Goal: Transaction & Acquisition: Purchase product/service

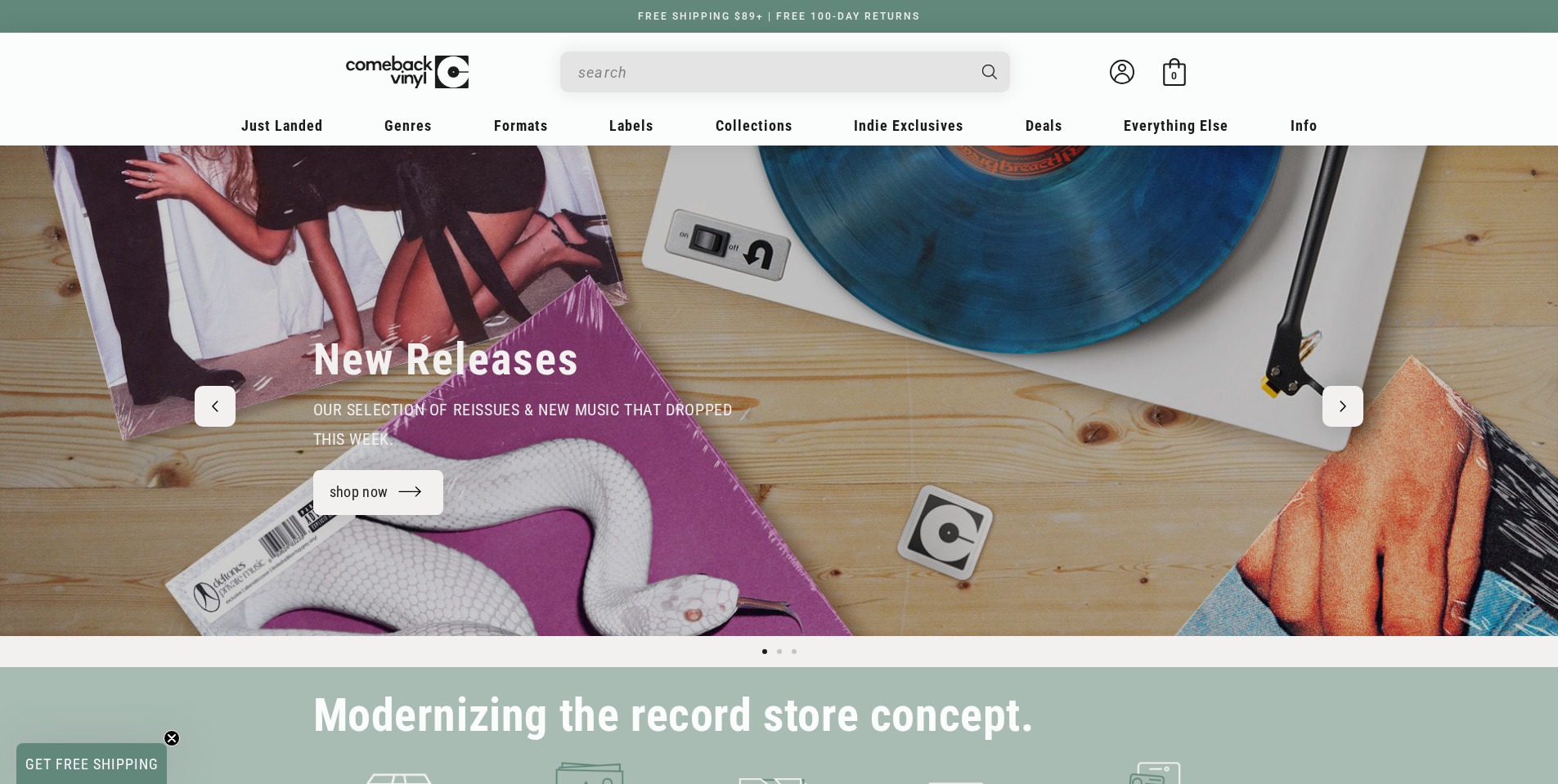
click at [926, 69] on input "When autocomplete results are available use up and down arrows to review and en…" at bounding box center [772, 73] width 388 height 34
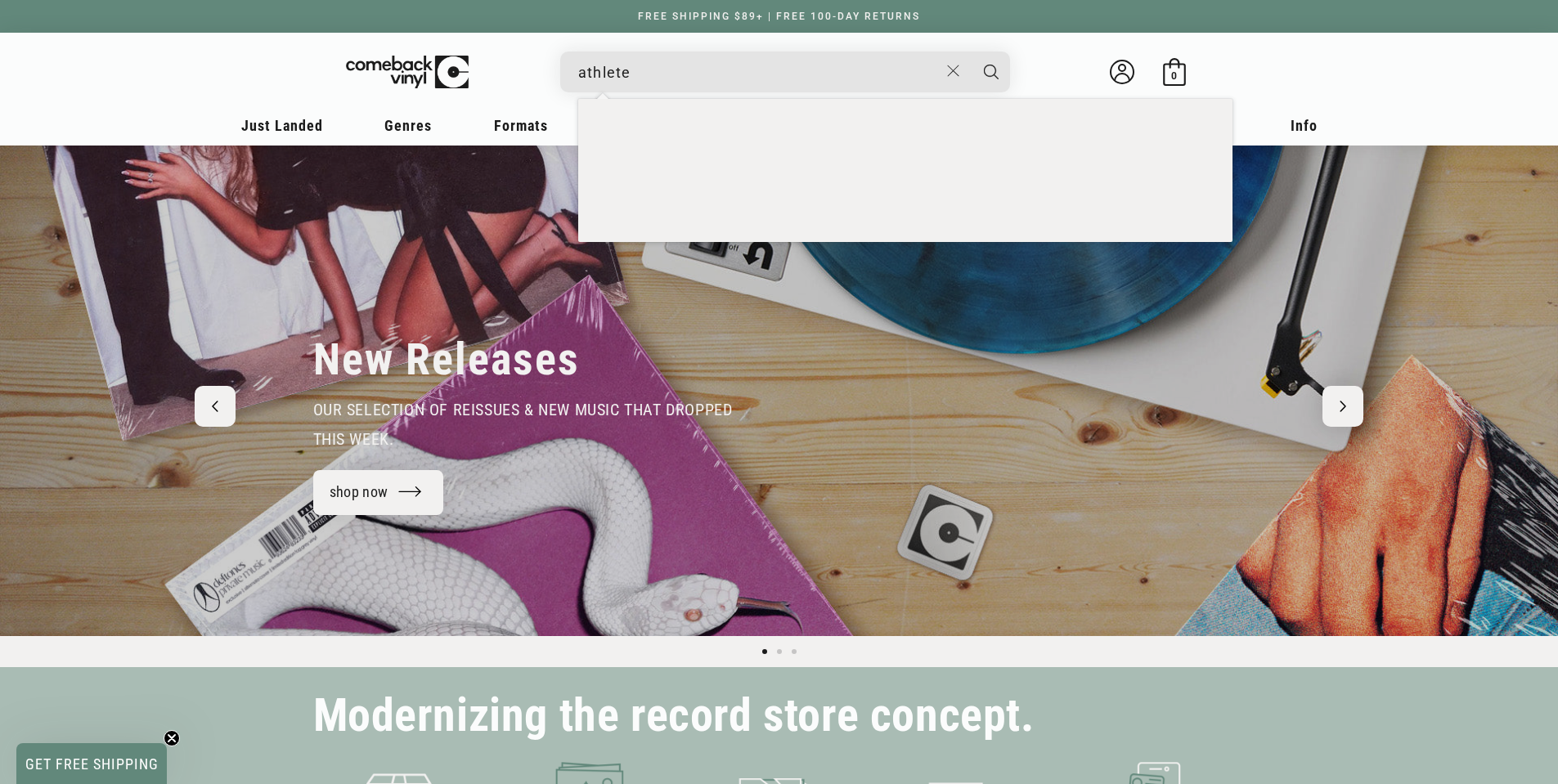
type input "athlete"
click at [971, 52] on button "Search" at bounding box center [992, 72] width 41 height 41
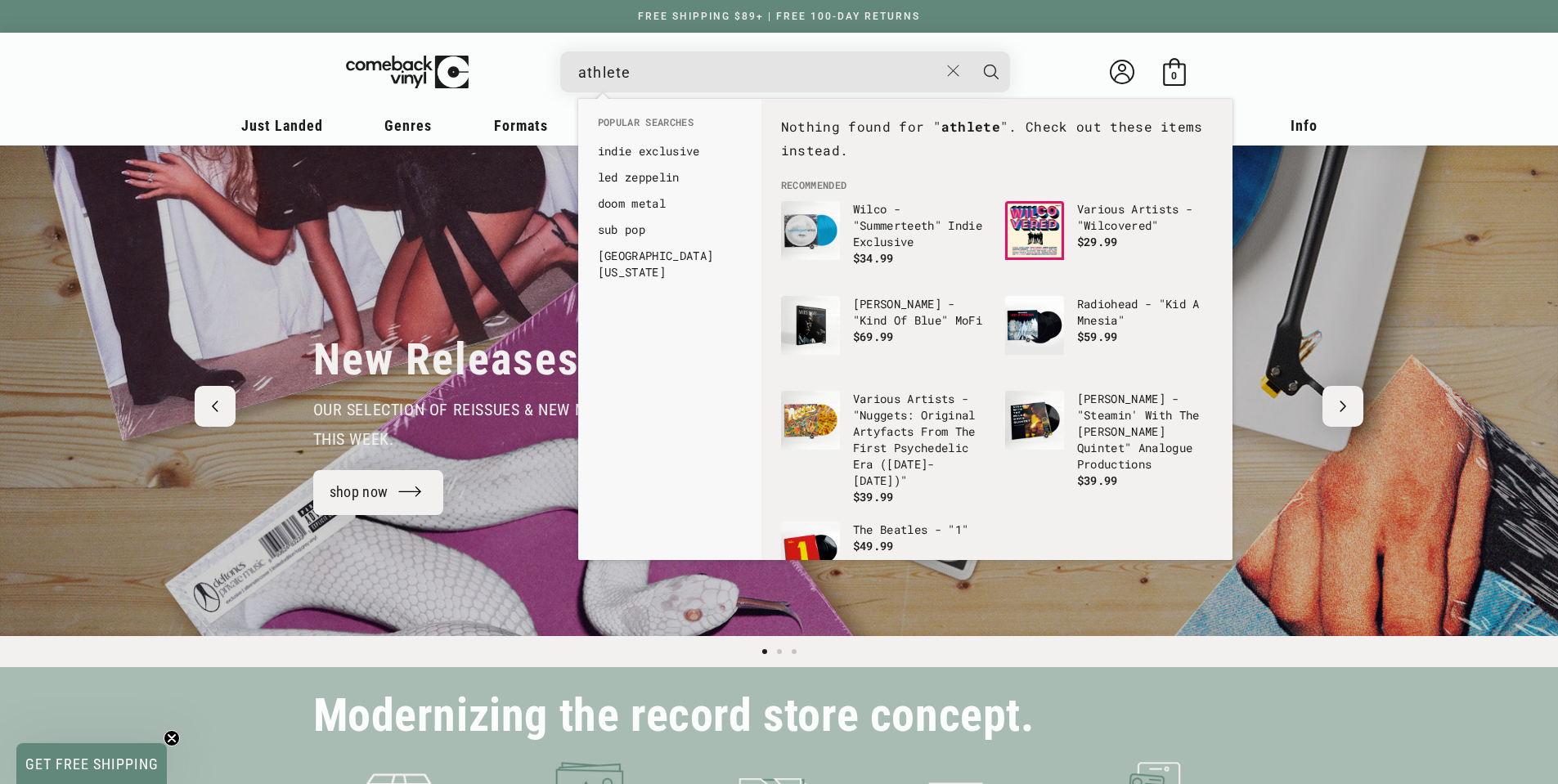
click at [753, 58] on input "athlete" at bounding box center [759, 73] width 361 height 34
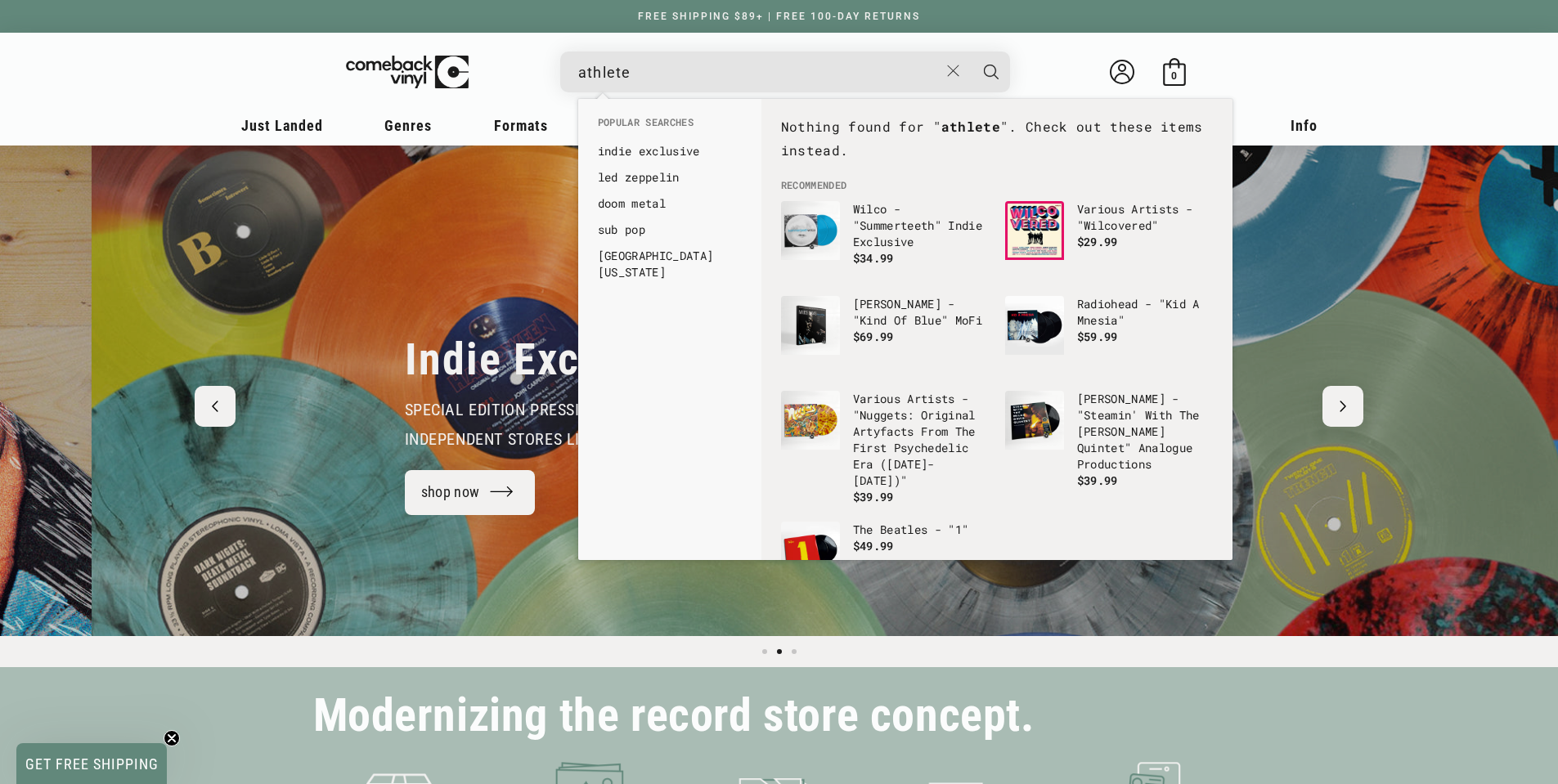
click at [971, 52] on button "Search" at bounding box center [992, 72] width 41 height 41
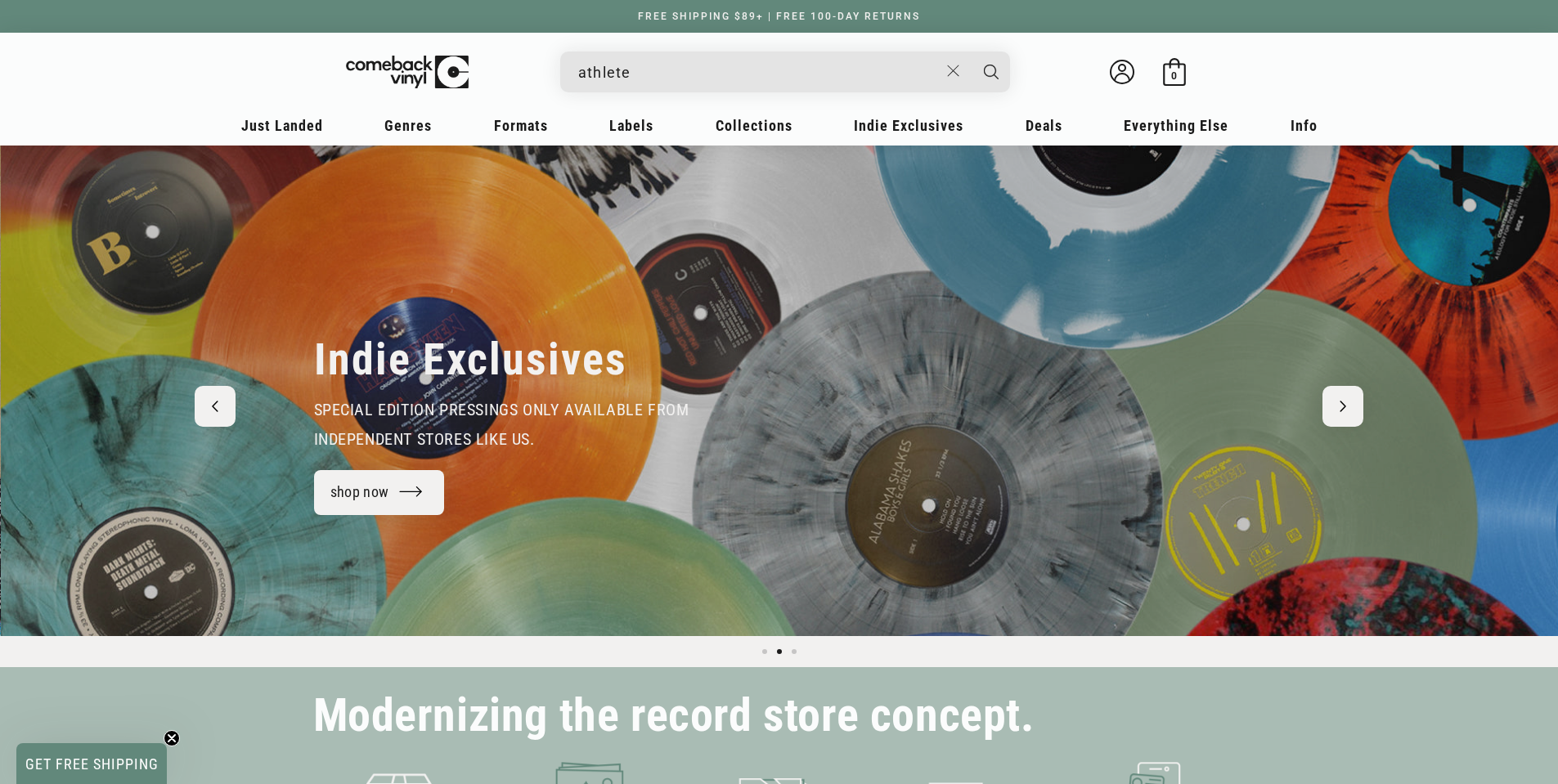
scroll to position [0, 1558]
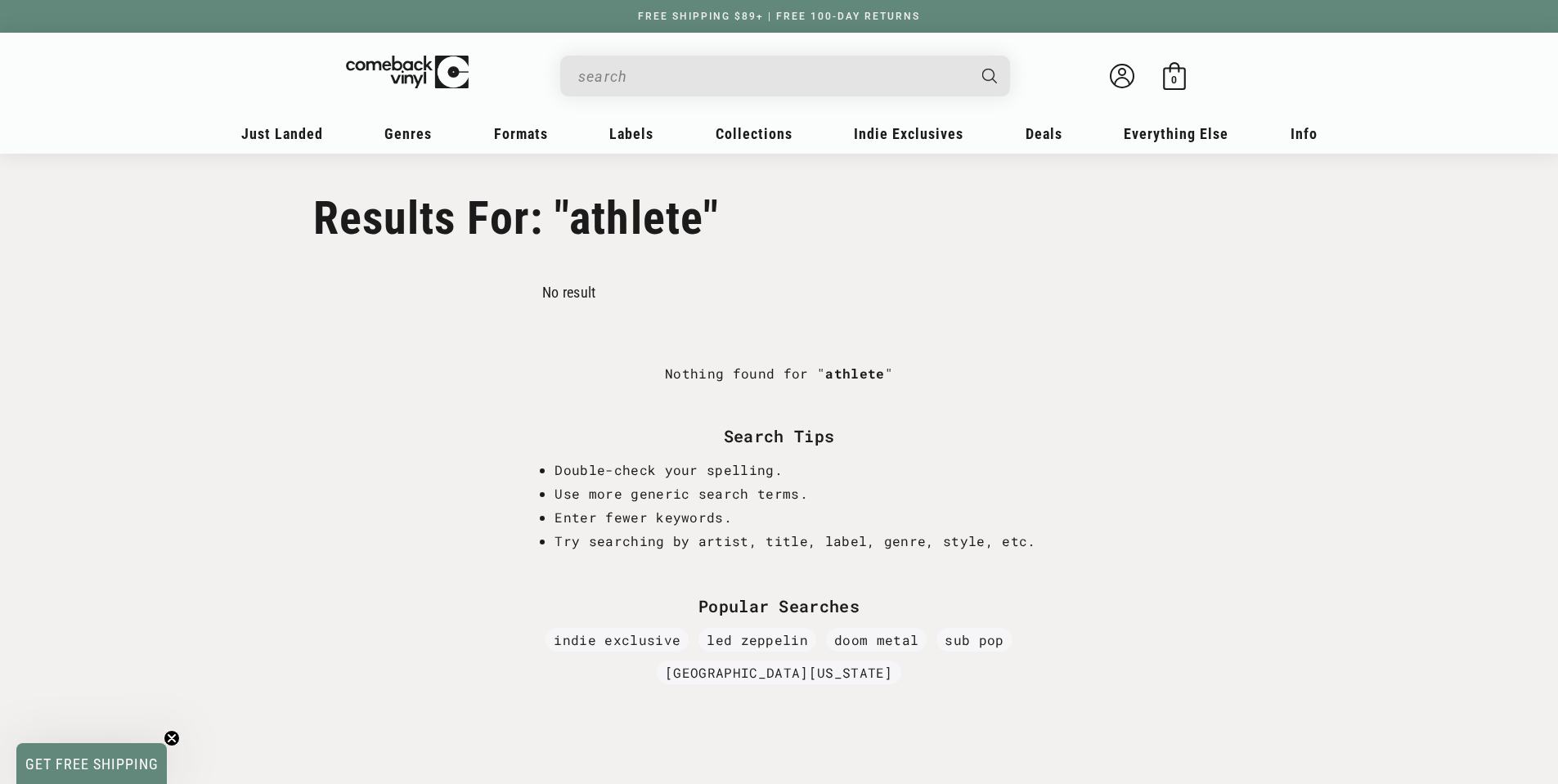
type input "athlete"
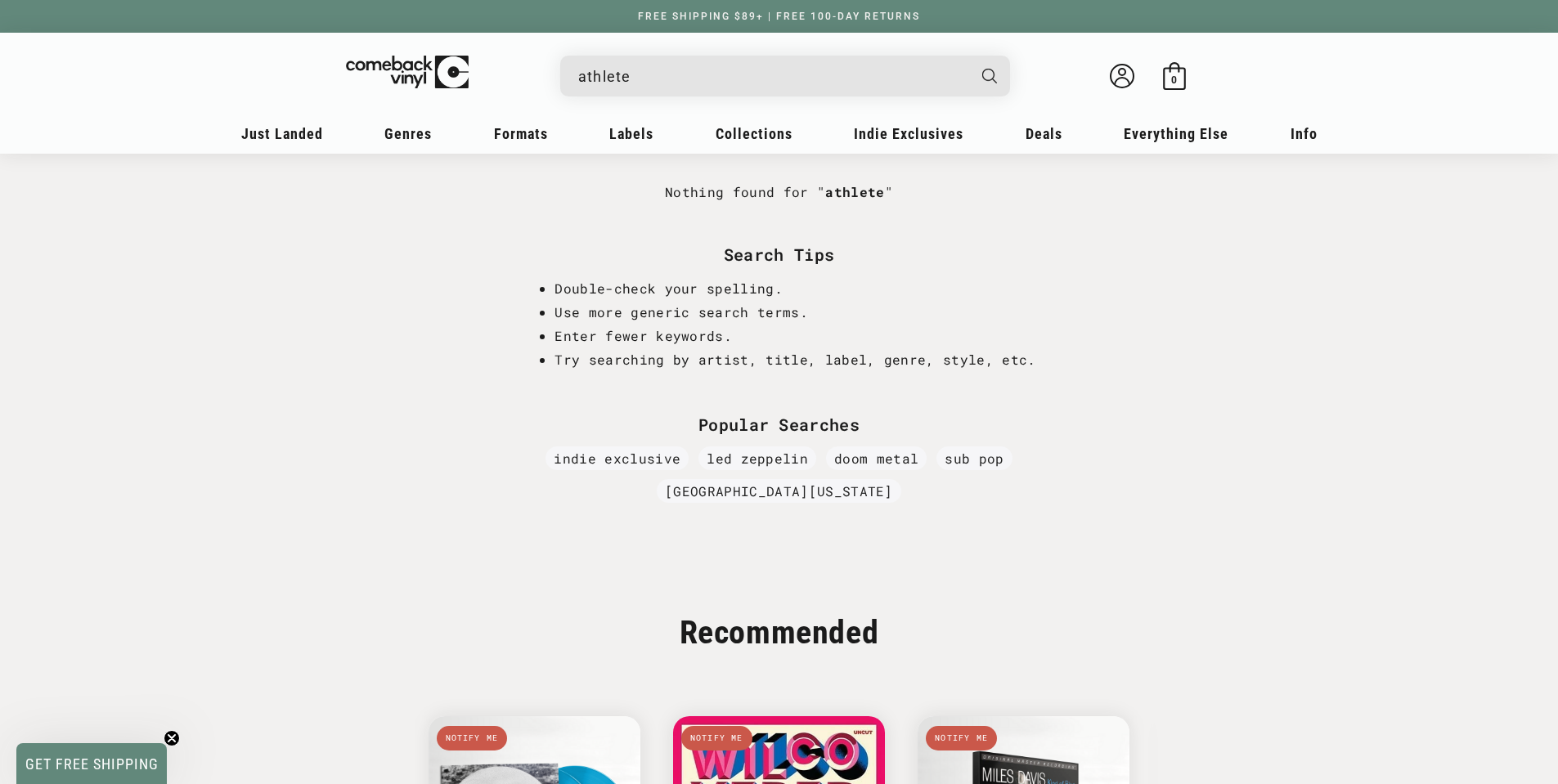
scroll to position [163, 0]
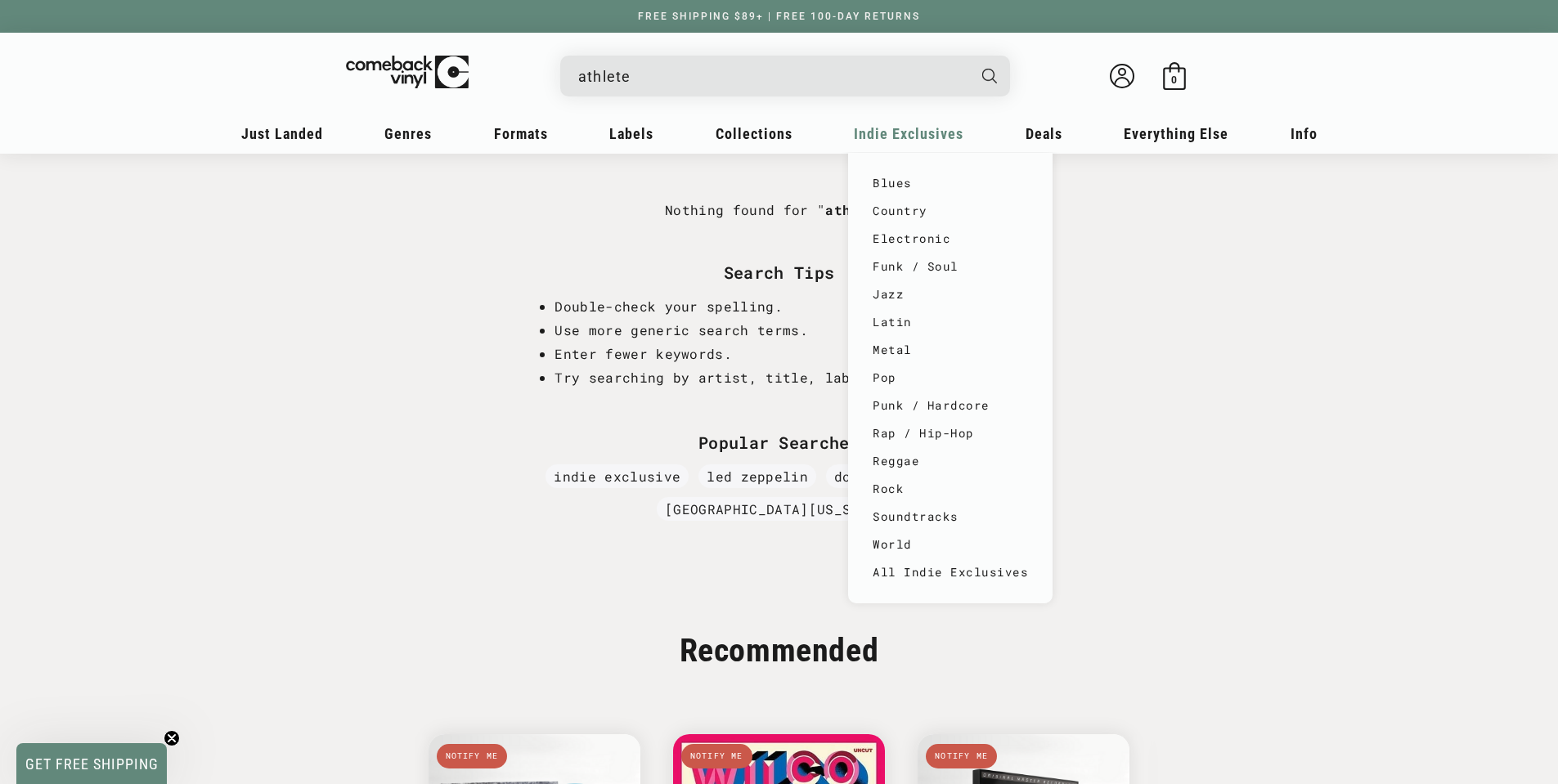
click at [958, 140] on span "Indie Exclusives" at bounding box center [908, 134] width 109 height 17
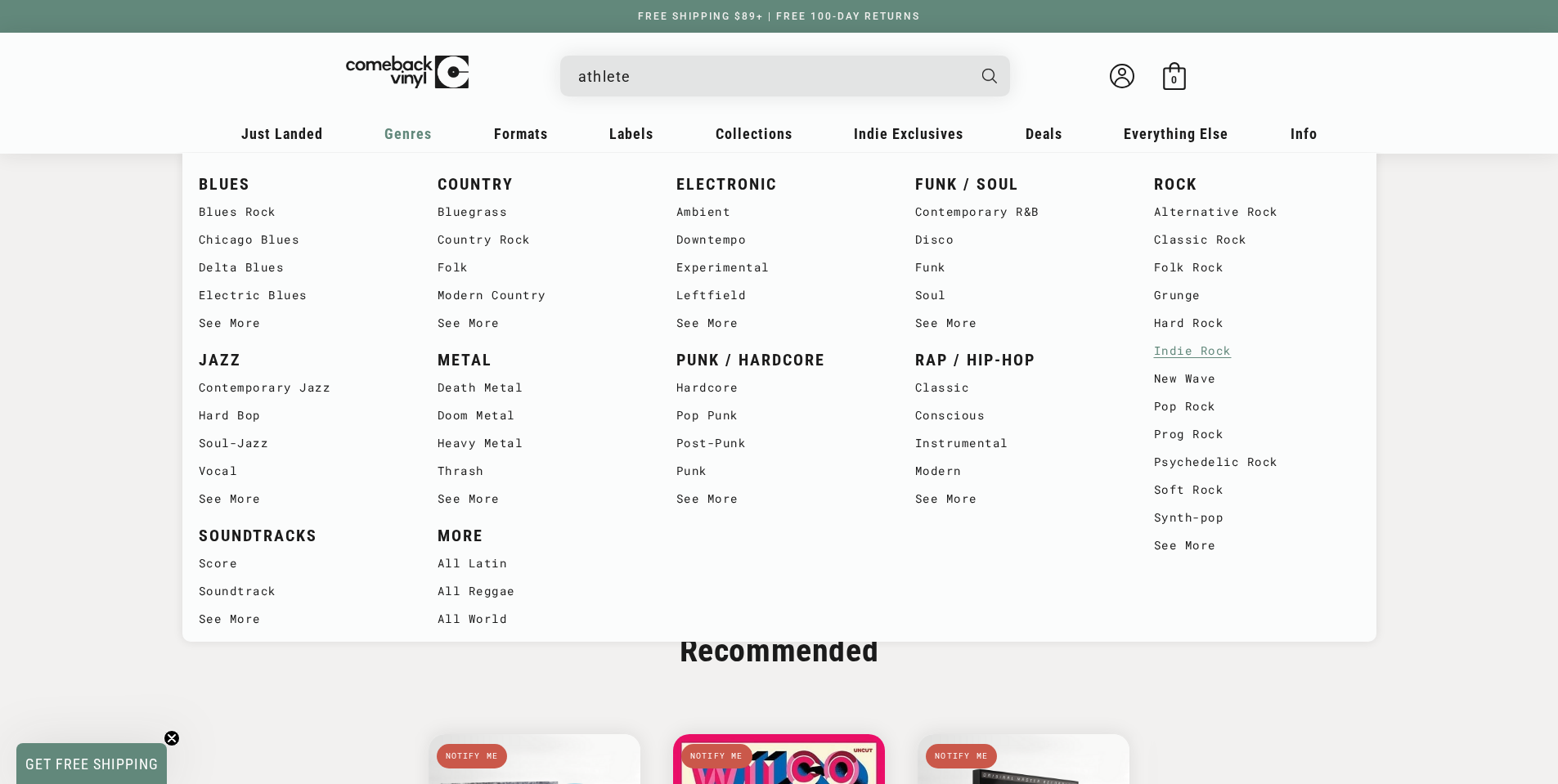
click at [1197, 355] on link "Indie Rock" at bounding box center [1257, 351] width 206 height 28
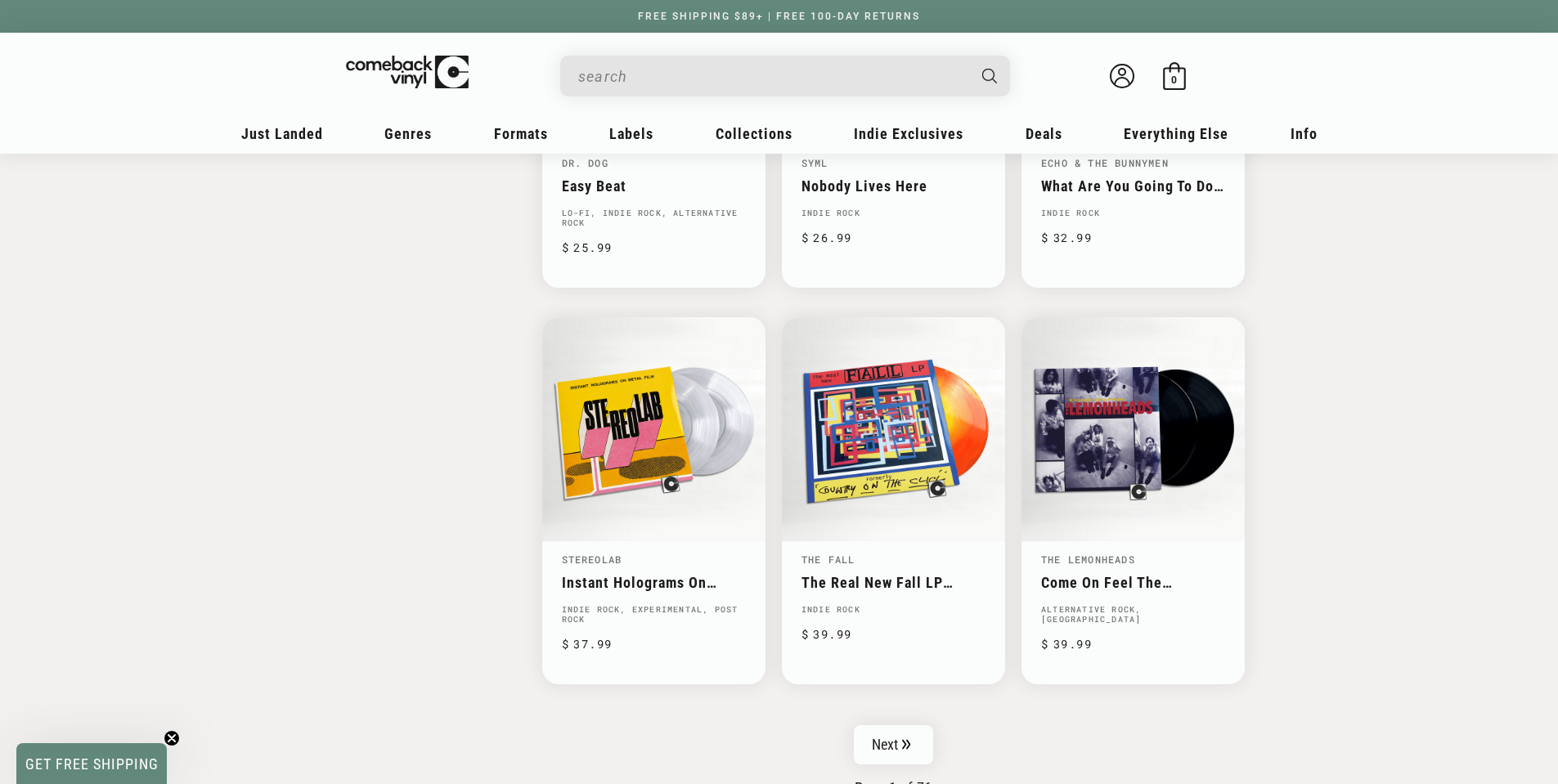
scroll to position [2454, 0]
